Goal: Task Accomplishment & Management: Manage account settings

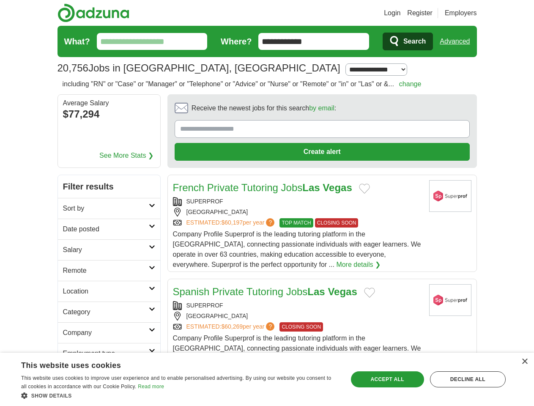
click at [401, 13] on link "Login" at bounding box center [392, 13] width 16 height 10
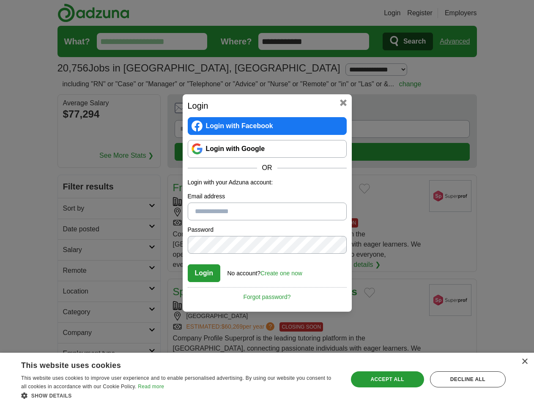
click at [471, 13] on div "Login Login with Facebook Login with Google OR Login with your Adzuna account: …" at bounding box center [267, 203] width 534 height 406
click at [458, 41] on div "Login Login with Facebook Login with Google OR Login with your Adzuna account: …" at bounding box center [267, 203] width 534 height 406
click at [102, 115] on div "Login Login with Facebook Login with Google OR Login with your Adzuna account: …" at bounding box center [267, 203] width 534 height 406
click at [299, 110] on h2 "Login" at bounding box center [267, 105] width 159 height 13
click at [494, 111] on div "Login Login with Facebook Login with Google OR Login with your Adzuna account: …" at bounding box center [267, 203] width 534 height 406
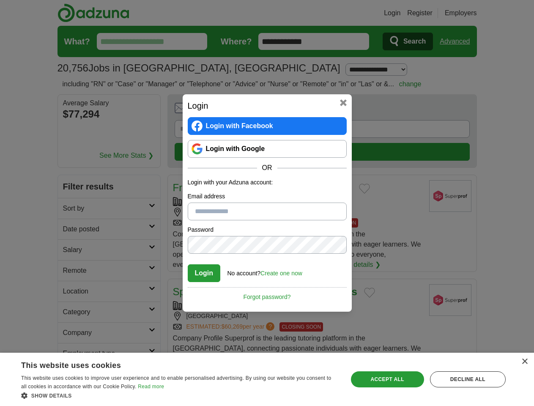
click at [71, 168] on div "Login Login with Facebook Login with Google OR Login with your Adzuna account: …" at bounding box center [267, 203] width 534 height 406
click at [71, 188] on div "Login Login with Facebook Login with Google OR Login with your Adzuna account: …" at bounding box center [267, 203] width 534 height 406
click at [71, 209] on div "Login Login with Facebook Login with Google OR Login with your Adzuna account: …" at bounding box center [267, 203] width 534 height 406
click at [71, 230] on div "Login Login with Facebook Login with Google OR Login with your Adzuna account: …" at bounding box center [267, 203] width 534 height 406
